Goal: Task Accomplishment & Management: Manage account settings

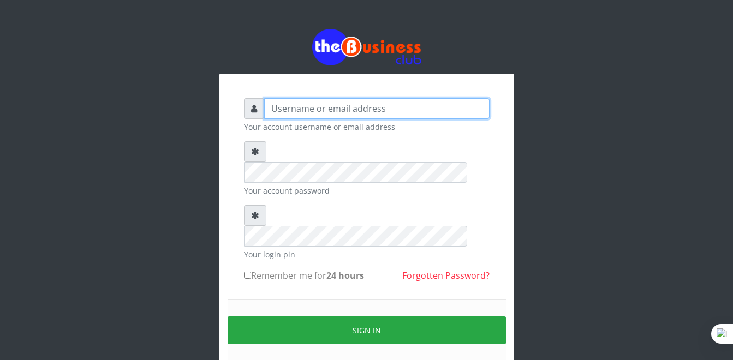
click at [290, 112] on input "text" at bounding box center [376, 108] width 225 height 21
type input "Tunmiseschool"
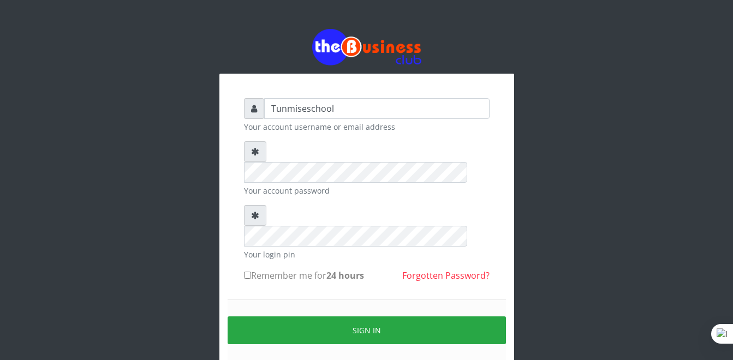
click at [246, 272] on input "Remember me for 24 hours" at bounding box center [247, 275] width 7 height 7
checkbox input "true"
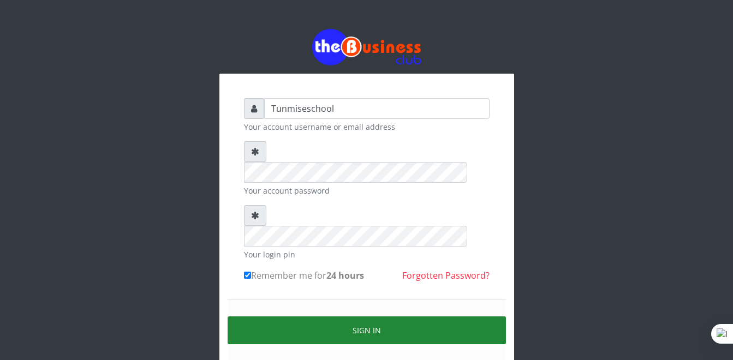
click at [357, 316] on button "Sign in" at bounding box center [367, 330] width 278 height 28
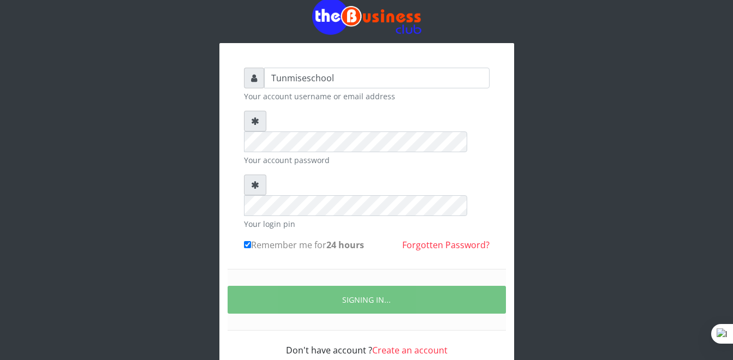
scroll to position [34, 0]
